Goal: Task Accomplishment & Management: Understand process/instructions

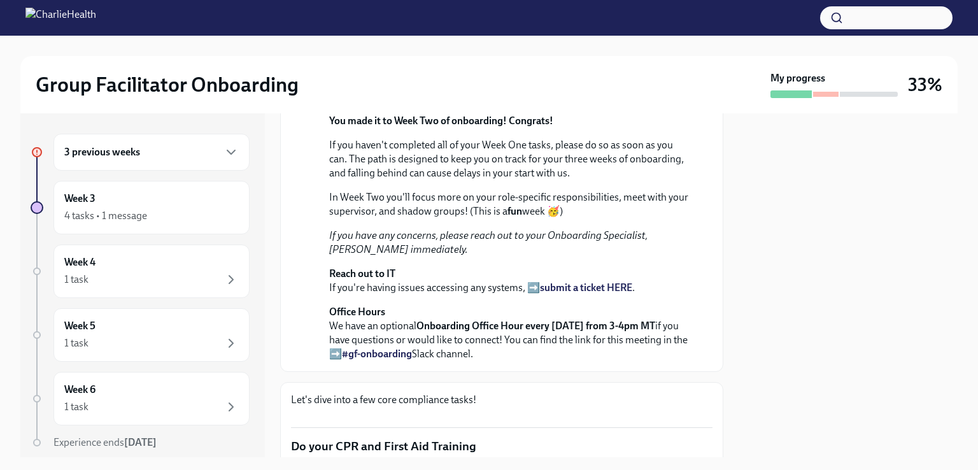
scroll to position [202, 0]
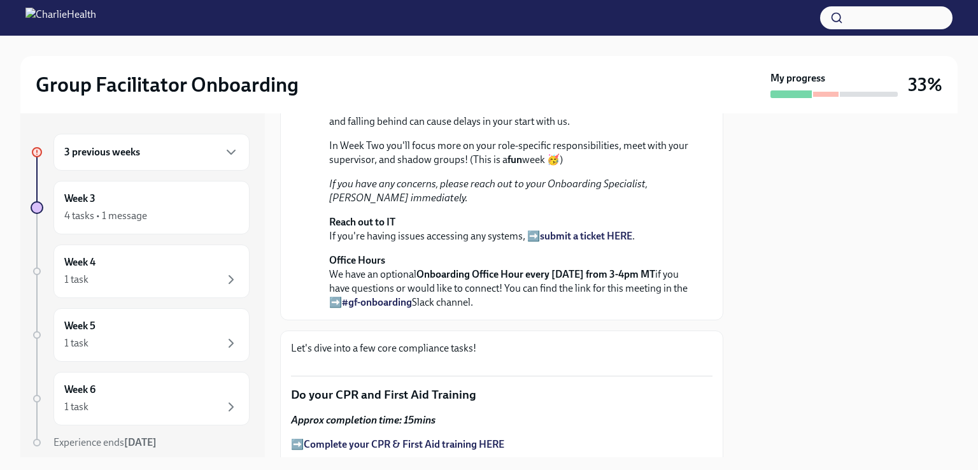
click at [179, 211] on div "4 tasks • 1 message" at bounding box center [151, 215] width 174 height 15
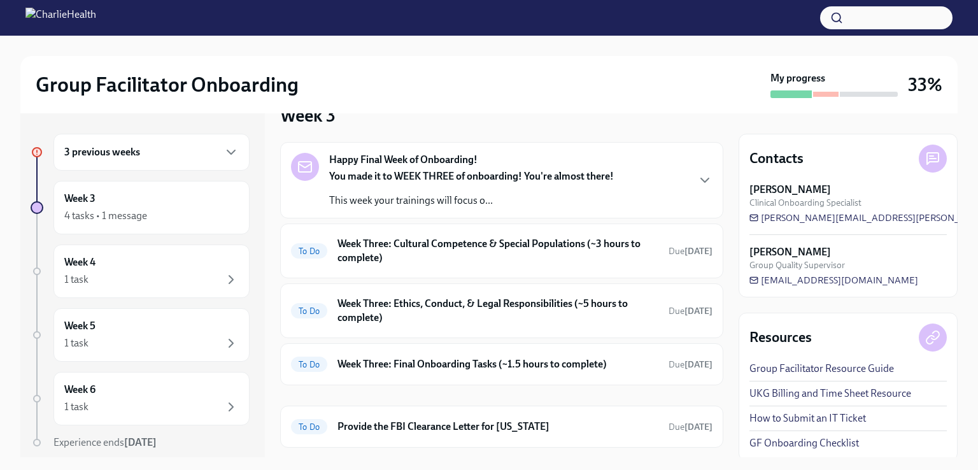
scroll to position [242, 0]
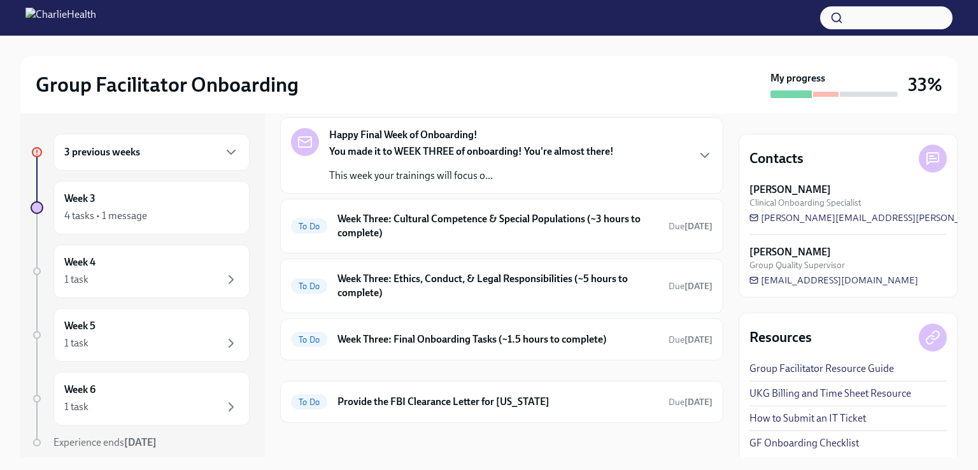
click at [224, 153] on icon "button" at bounding box center [231, 152] width 15 height 15
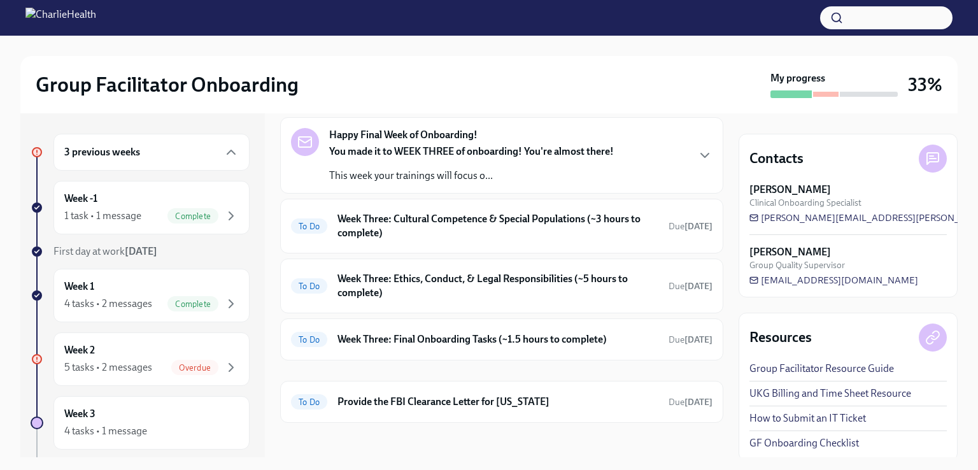
click at [130, 357] on div "Week 2 5 tasks • 2 messages Overdue" at bounding box center [151, 359] width 174 height 32
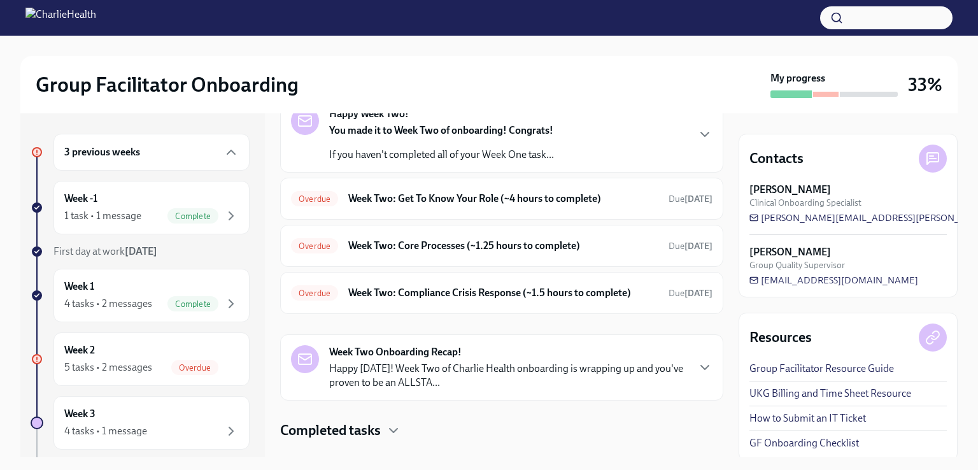
scroll to position [76, 0]
click at [500, 197] on h6 "Week Two: Get To Know Your Role (~4 hours to complete)" at bounding box center [503, 198] width 310 height 14
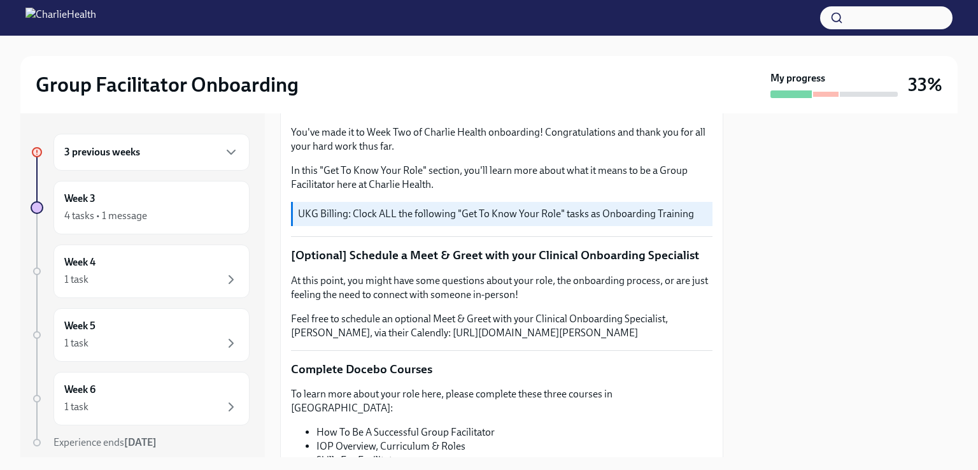
scroll to position [218, 0]
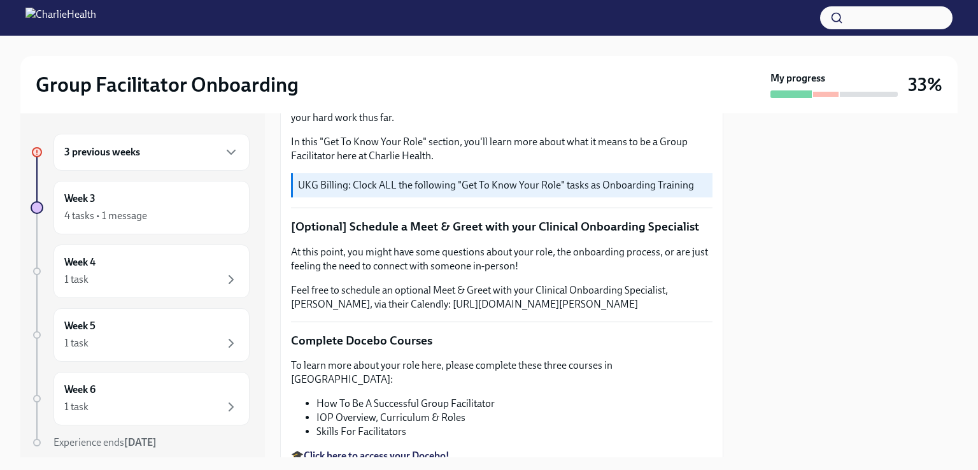
drag, startPoint x: 345, startPoint y: -55, endPoint x: 402, endPoint y: 299, distance: 358.7
click at [402, 87] on button "Zoom image" at bounding box center [502, 87] width 422 height 0
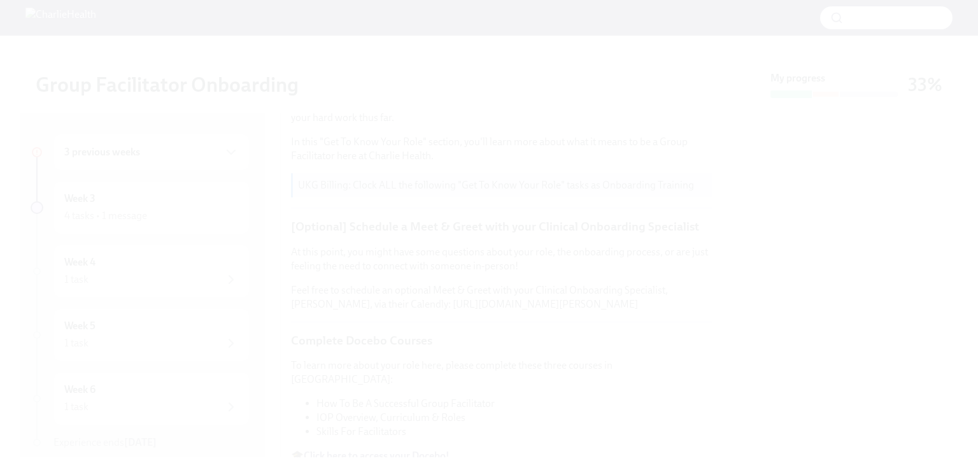
click at [838, 325] on button "Unzoom image" at bounding box center [489, 235] width 978 height 470
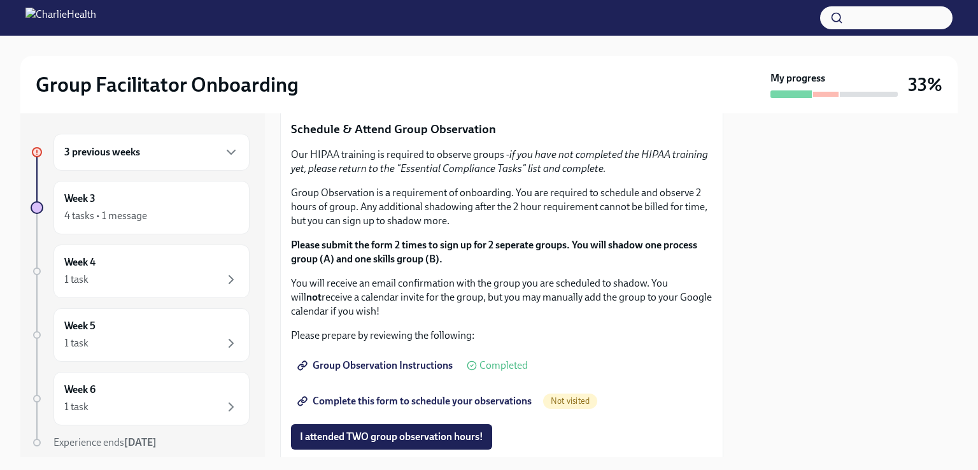
scroll to position [655, 0]
